Goal: Information Seeking & Learning: Learn about a topic

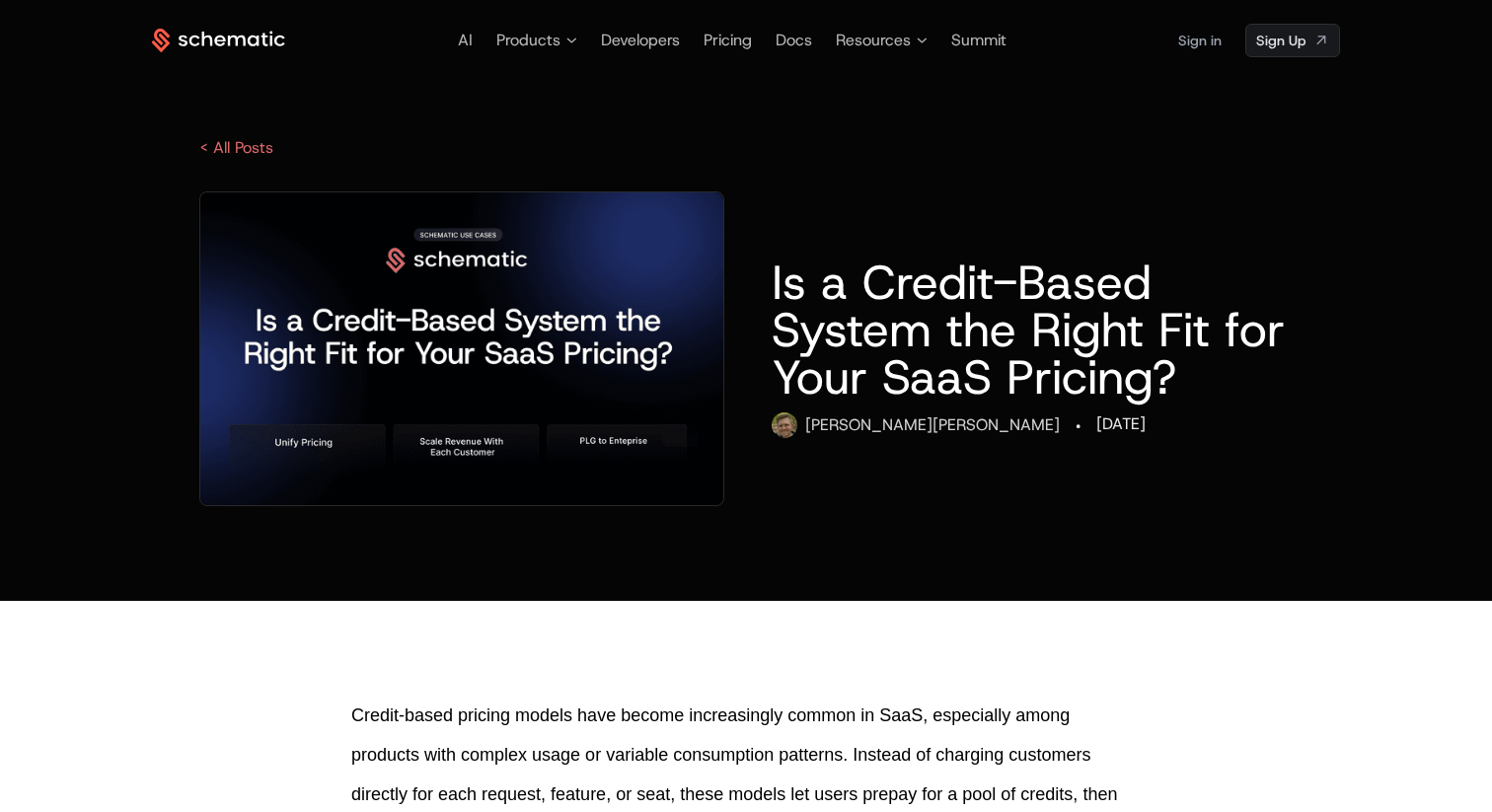
click at [474, 43] on ul "AI Products Developers Pricing Docs Resources Summit" at bounding box center [733, 41] width 549 height 24
click at [458, 51] on div "AI" at bounding box center [465, 41] width 15 height 24
click at [466, 44] on span "AI" at bounding box center [465, 40] width 15 height 21
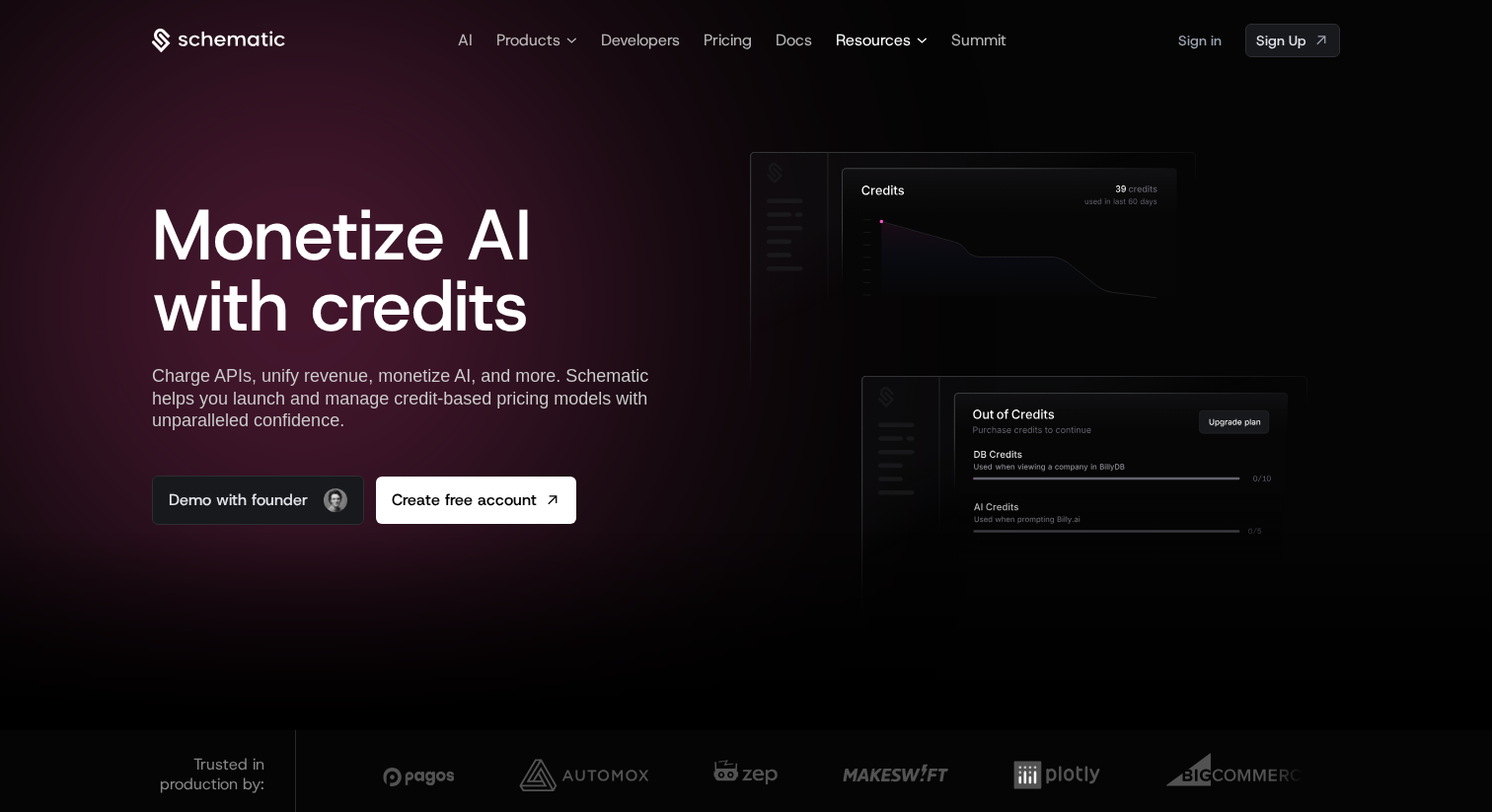
click at [883, 42] on span "Resources" at bounding box center [872, 41] width 75 height 24
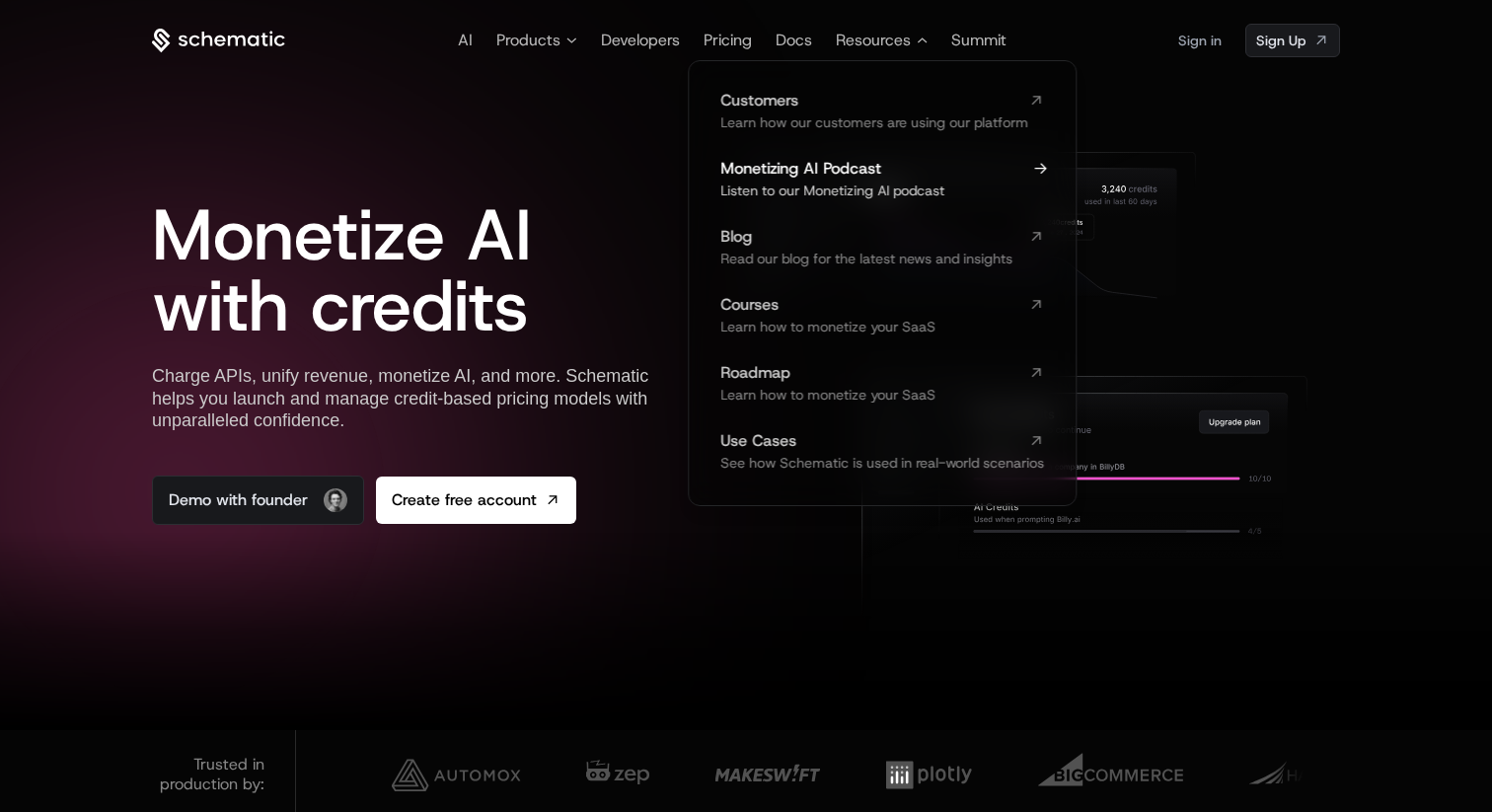
click at [848, 168] on span "Monetizing AI Podcast" at bounding box center [870, 169] width 300 height 16
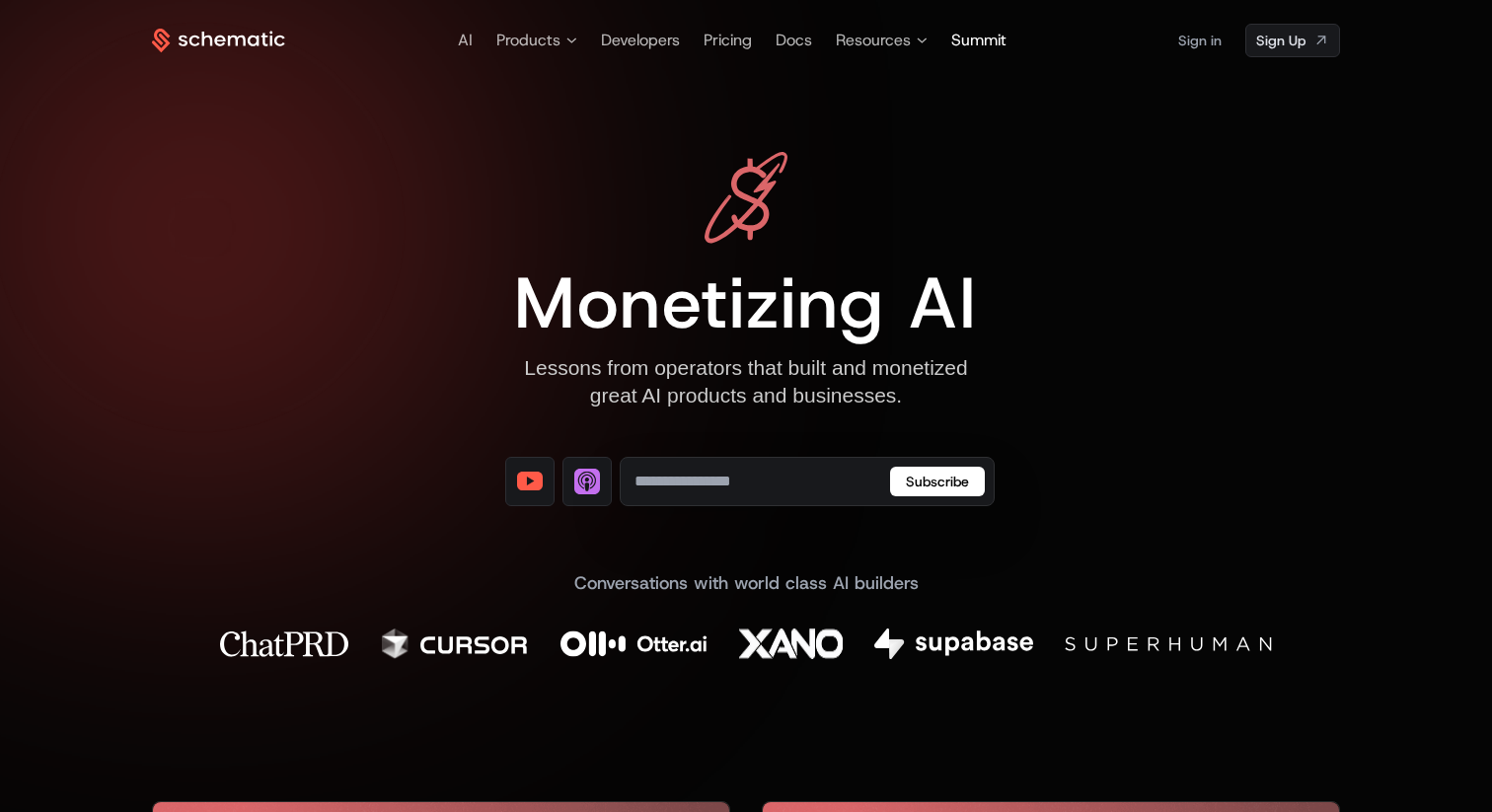
click at [970, 33] on span "Summit" at bounding box center [978, 40] width 55 height 21
